Goal: Task Accomplishment & Management: Manage account settings

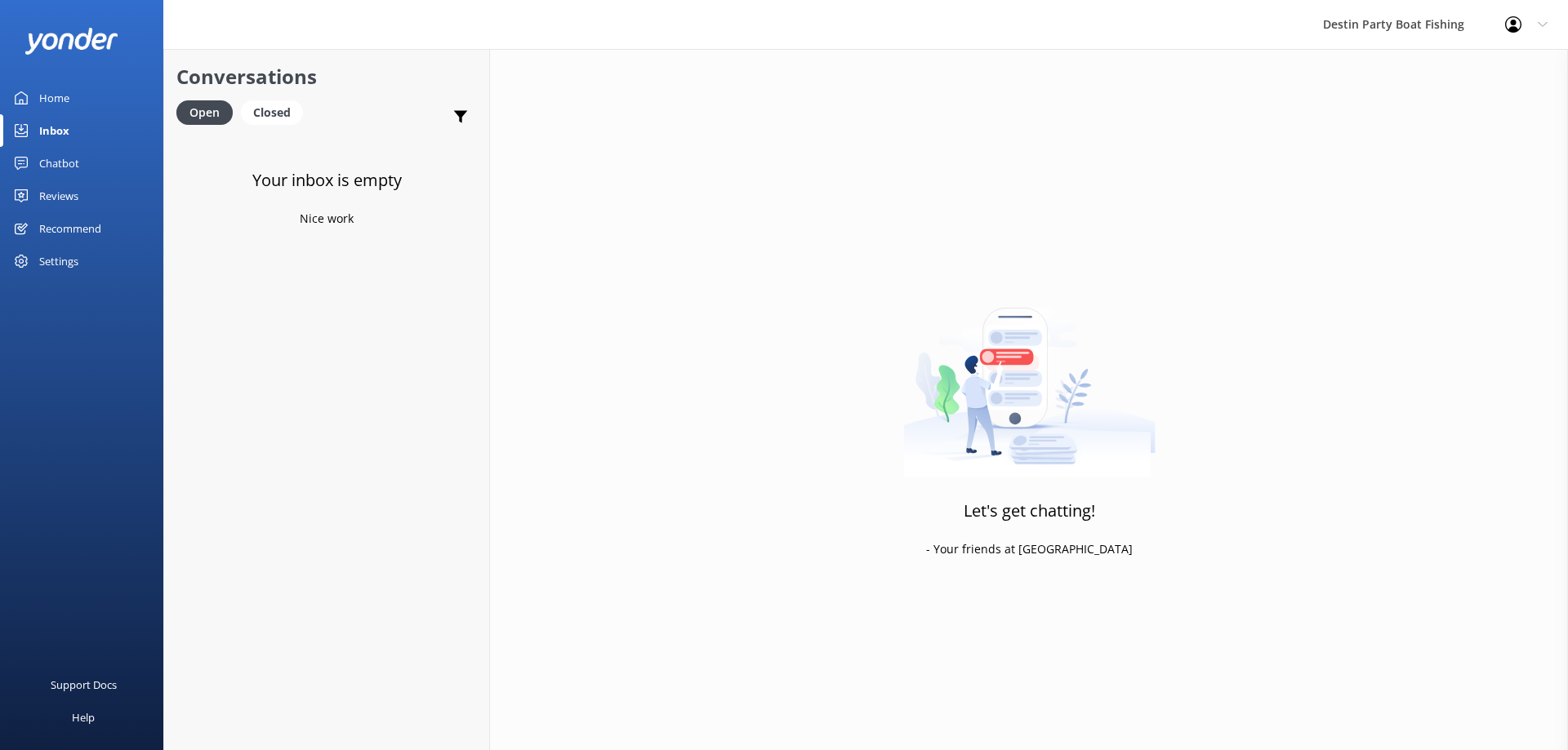
click at [80, 197] on link "Reviews" at bounding box center [81, 196] width 163 height 33
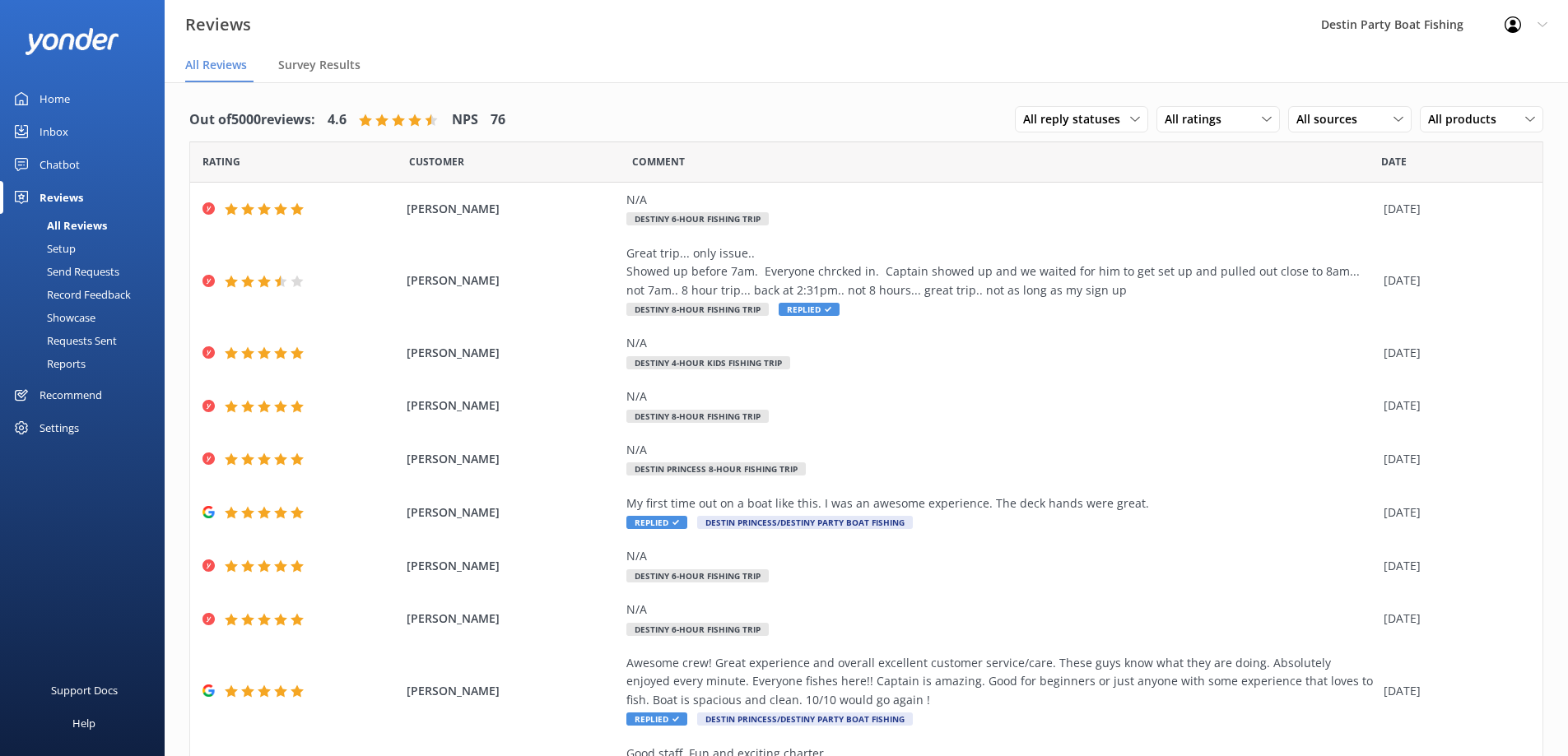
click at [45, 142] on div "Inbox" at bounding box center [53, 132] width 29 height 33
